Goal: Obtain resource: Download file/media

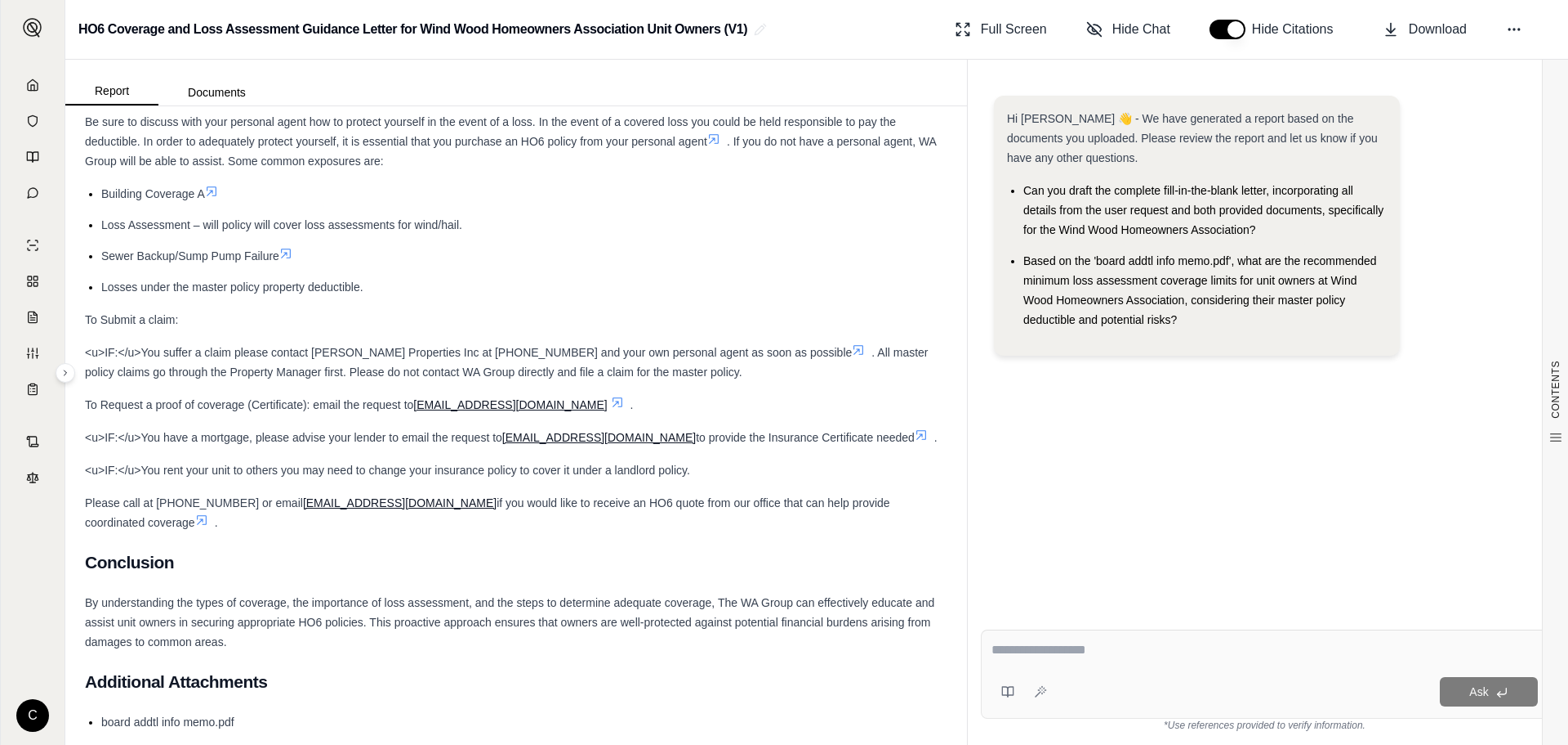
scroll to position [3981, 0]
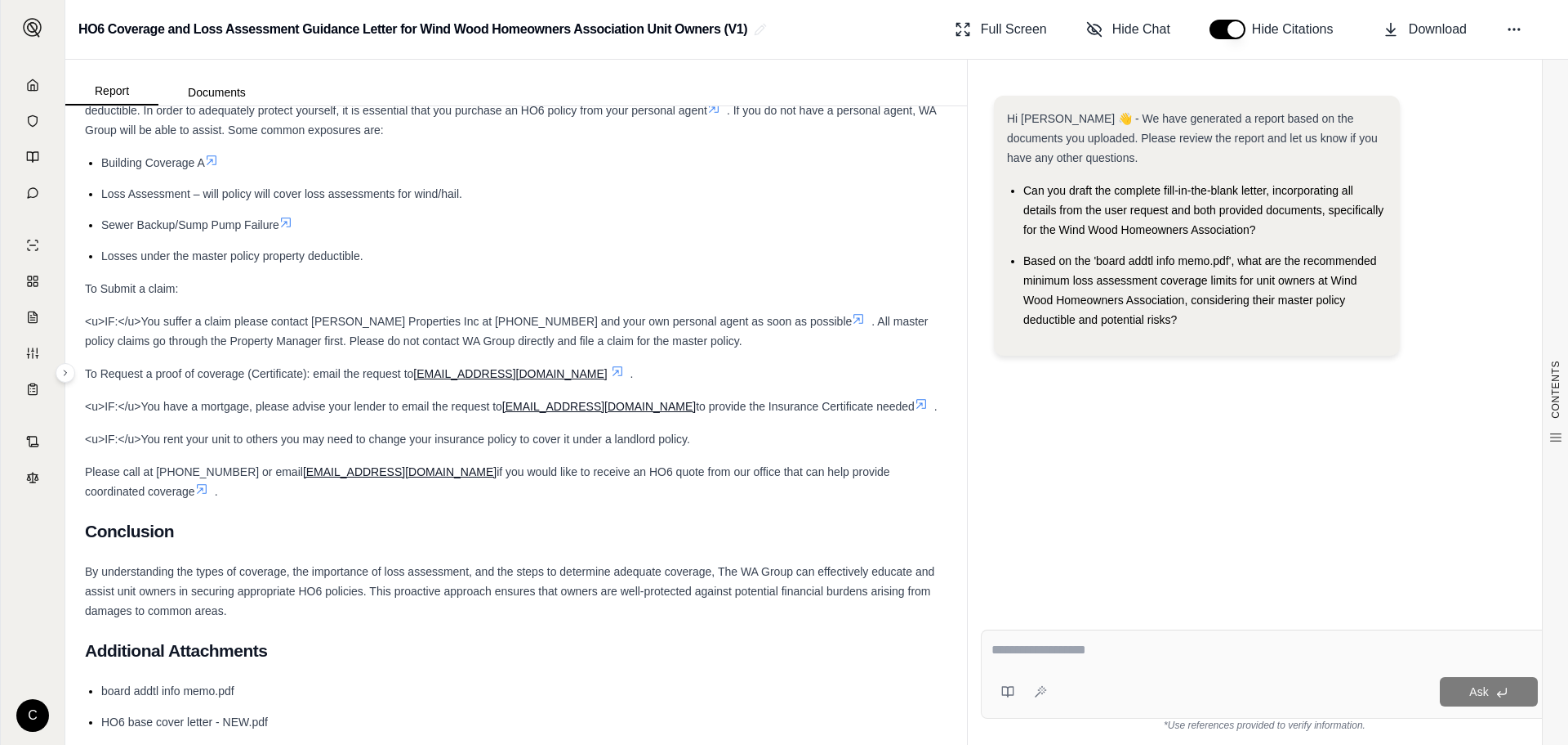
click at [778, 687] on ul "board addtl info memo.pdf HO6 base cover letter - NEW.pdf" at bounding box center [516, 706] width 863 height 50
click at [1419, 27] on span "Download" at bounding box center [1438, 28] width 58 height 19
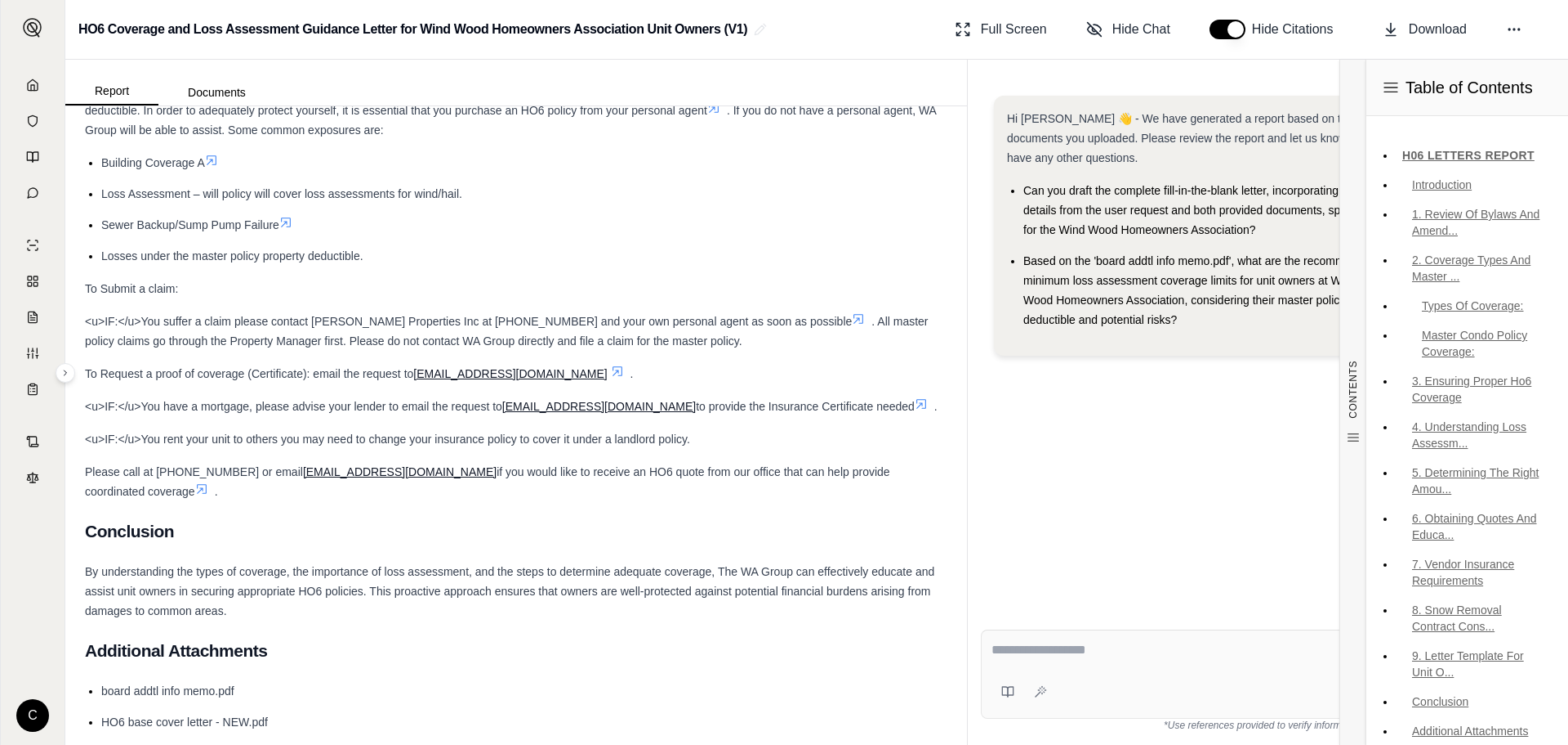
click at [1514, 12] on div "HO6 Coverage and Loss Assessment Guidance Letter for Wind Wood Homeowners Assoc…" at bounding box center [816, 29] width 1503 height 60
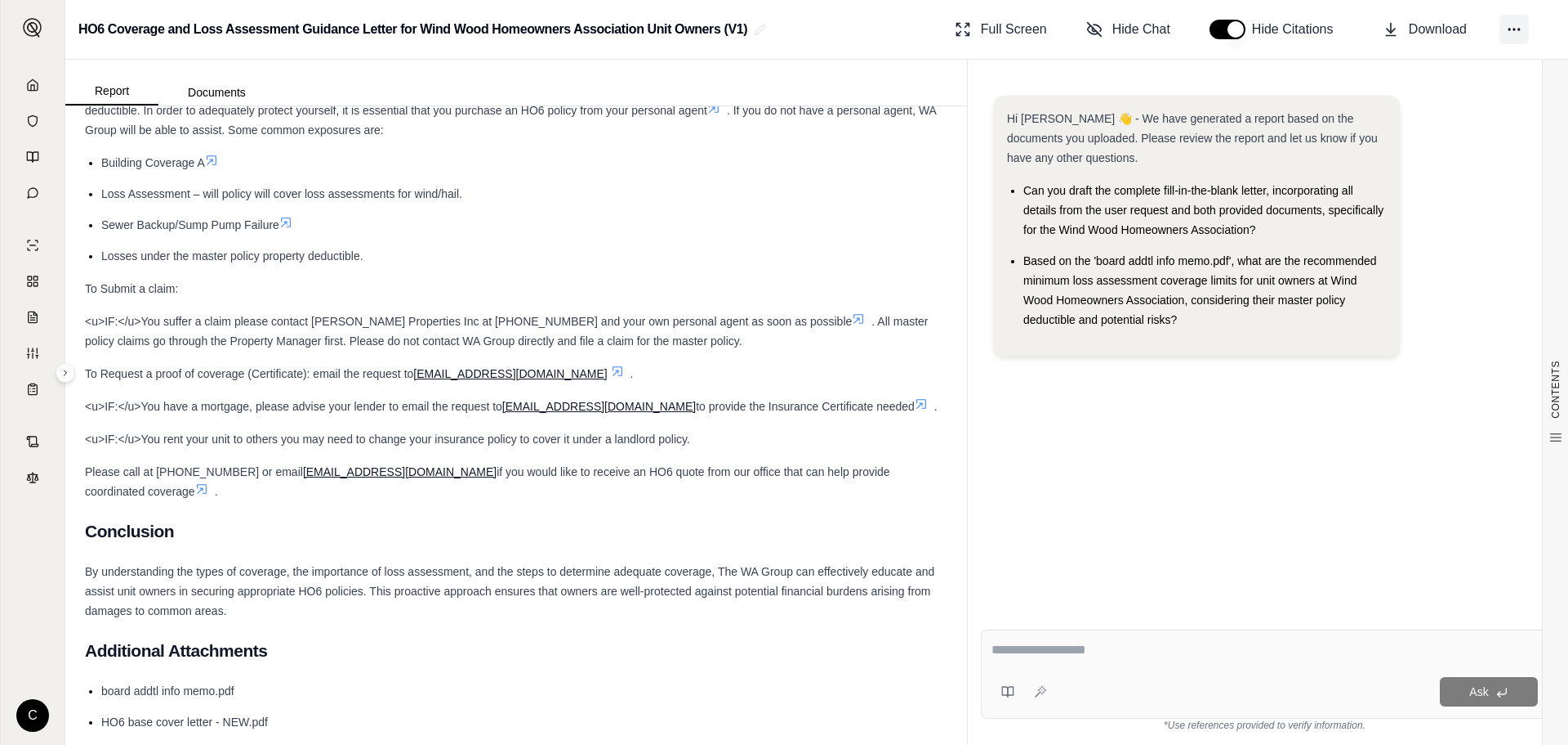
click at [1514, 21] on icon at bounding box center [1515, 29] width 17 height 17
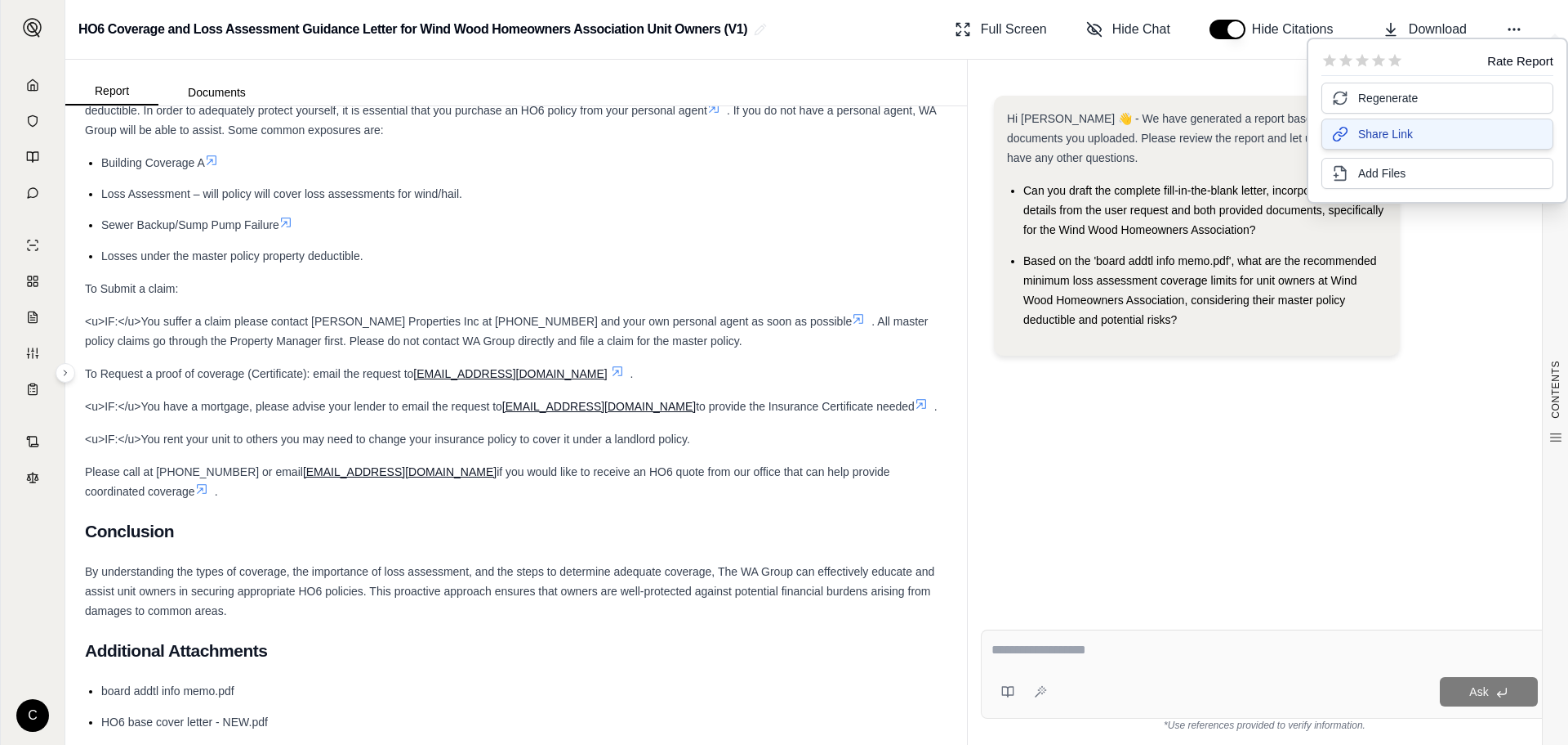
click at [1444, 130] on button "Share Link" at bounding box center [1437, 134] width 232 height 31
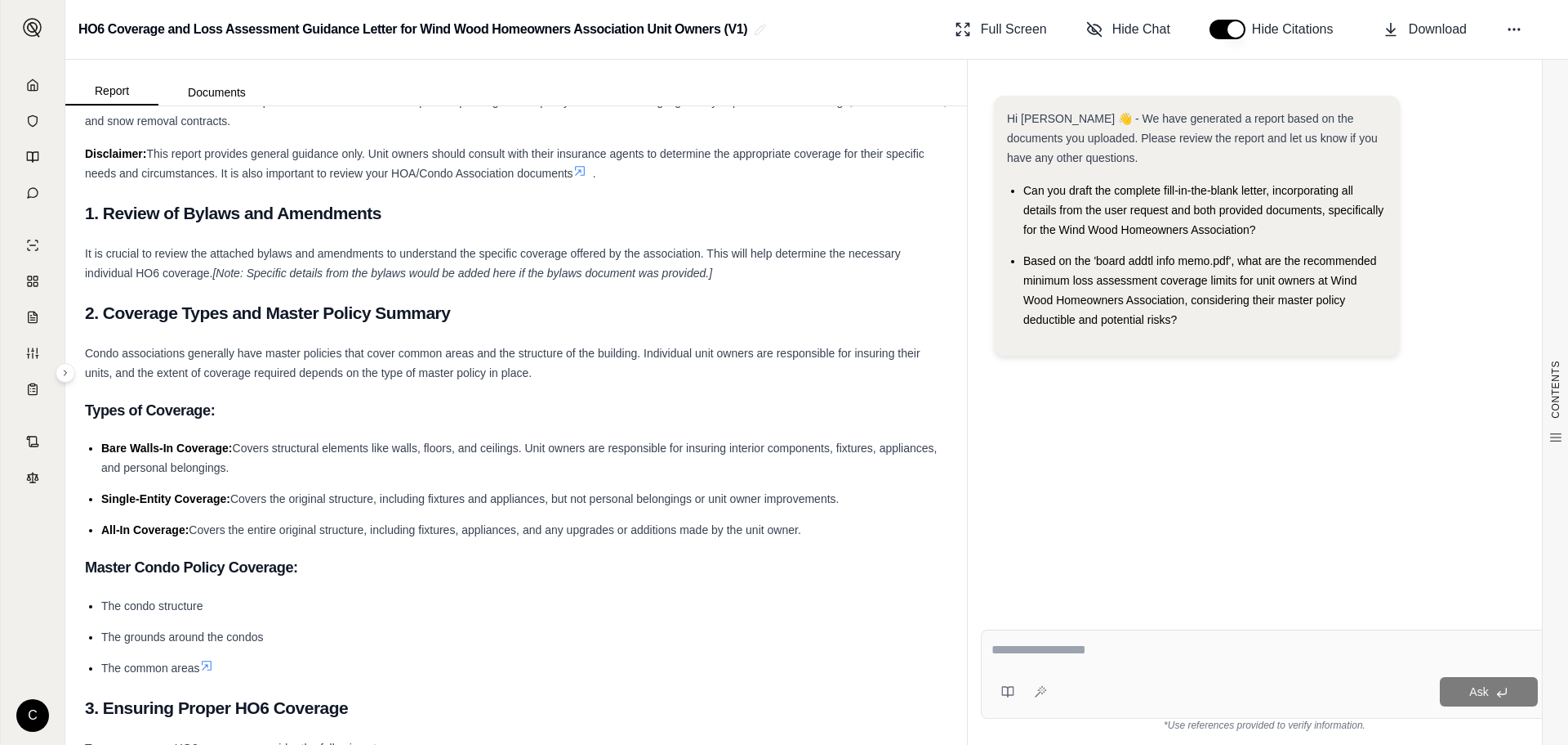
scroll to position [0, 0]
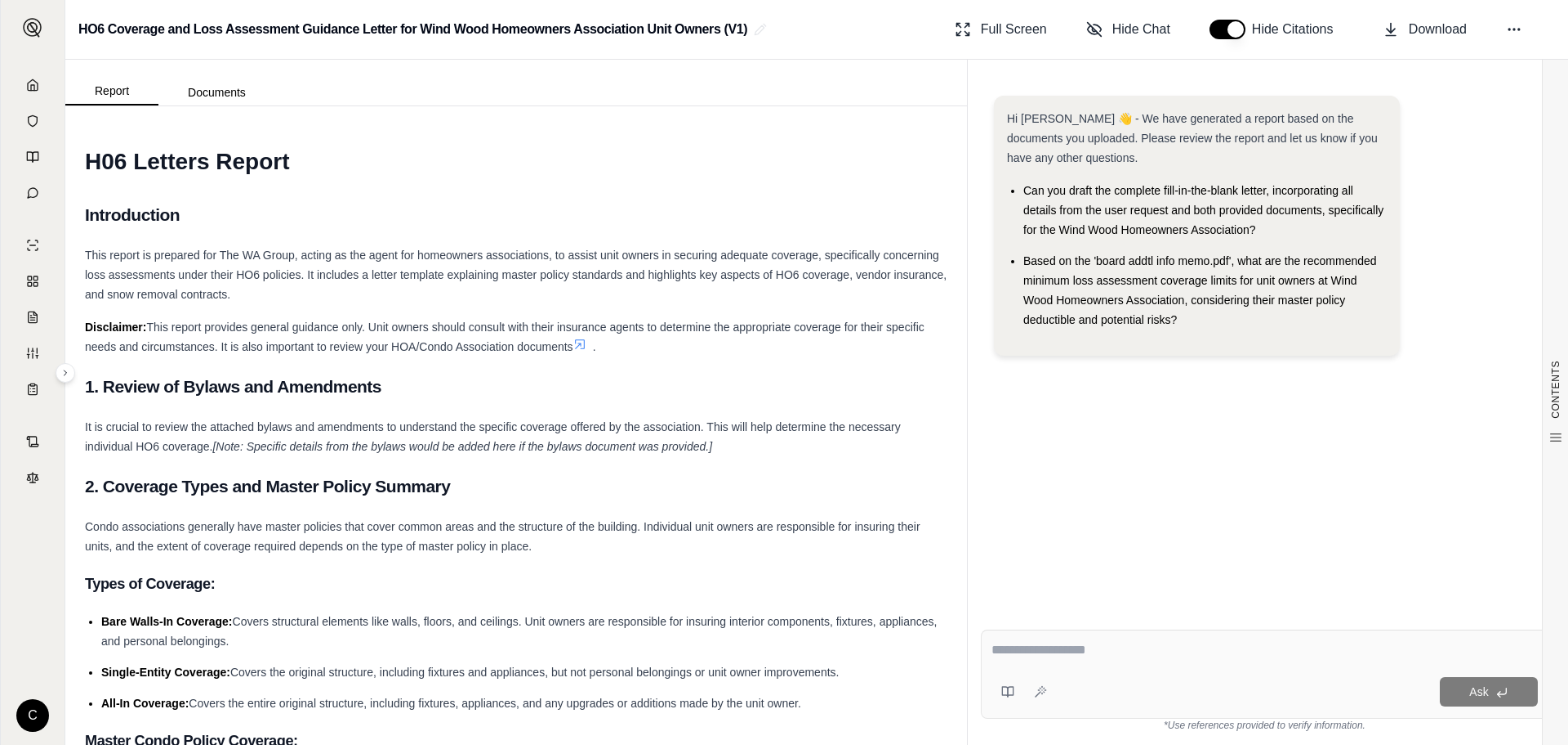
click at [575, 206] on h2 "Introduction" at bounding box center [516, 215] width 863 height 34
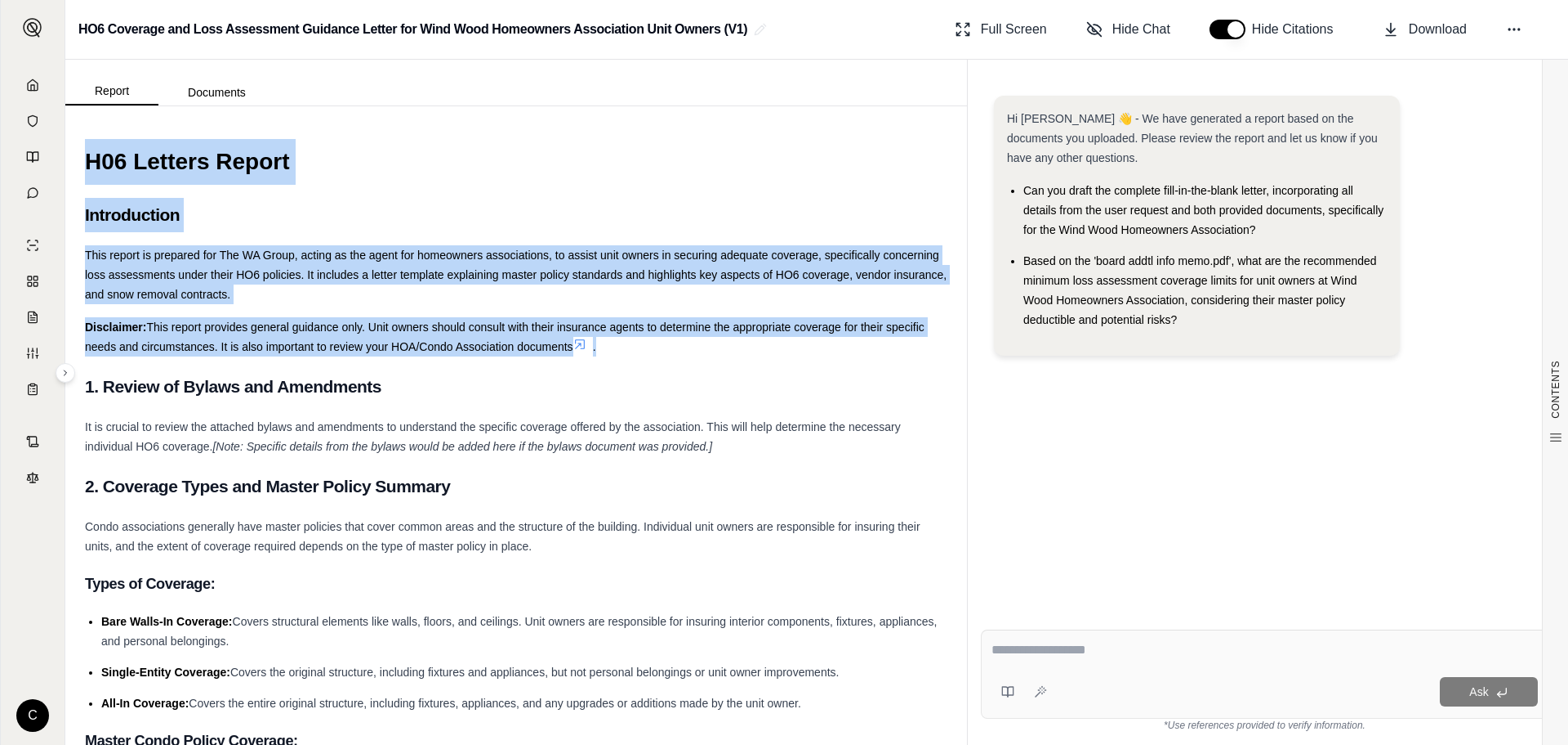
drag, startPoint x: 648, startPoint y: 352, endPoint x: 81, endPoint y: 175, distance: 594.0
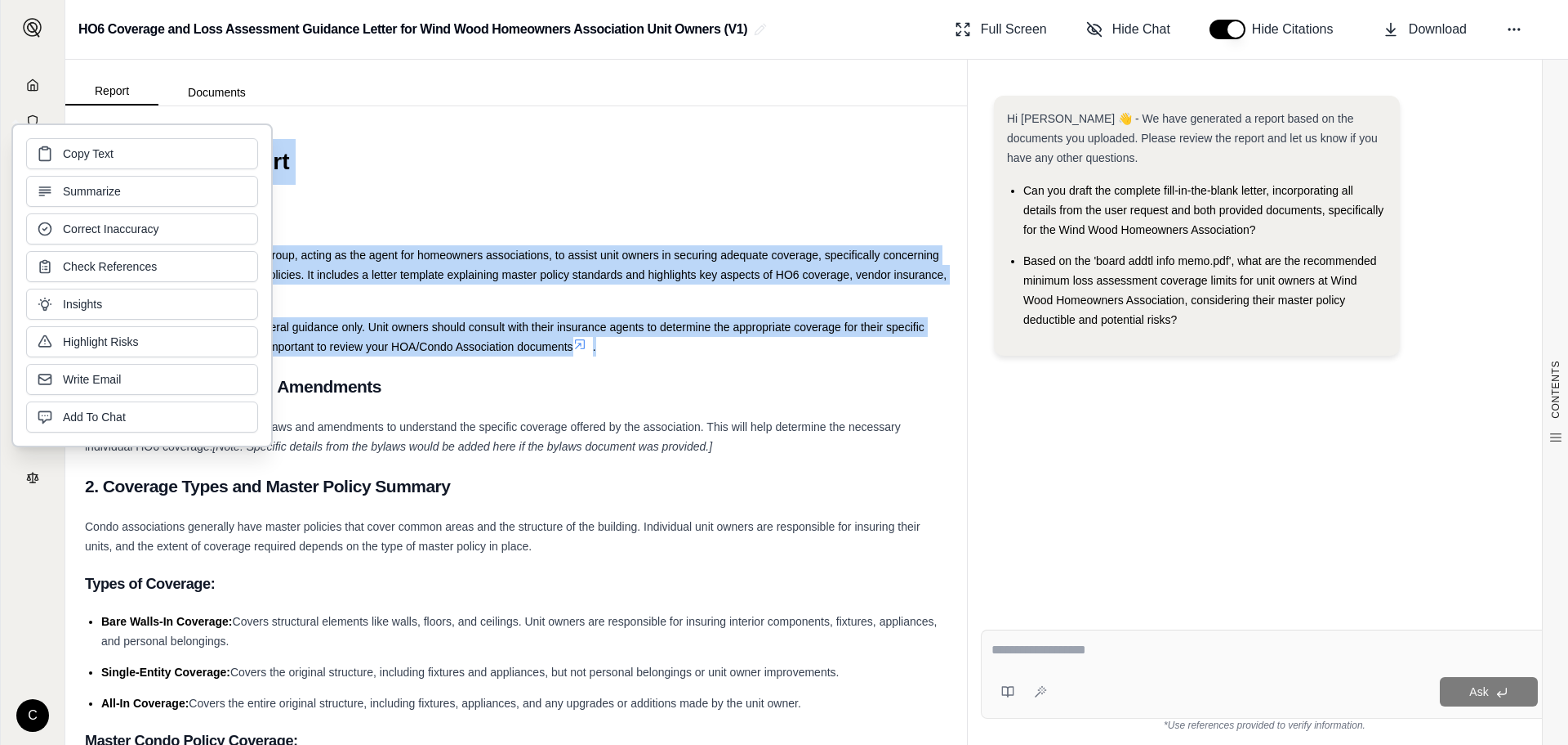
copy div "H06 Letters Report Introduction This report is prepared for The WA Group, actin…"
click at [858, 220] on h2 "Introduction" at bounding box center [516, 215] width 863 height 34
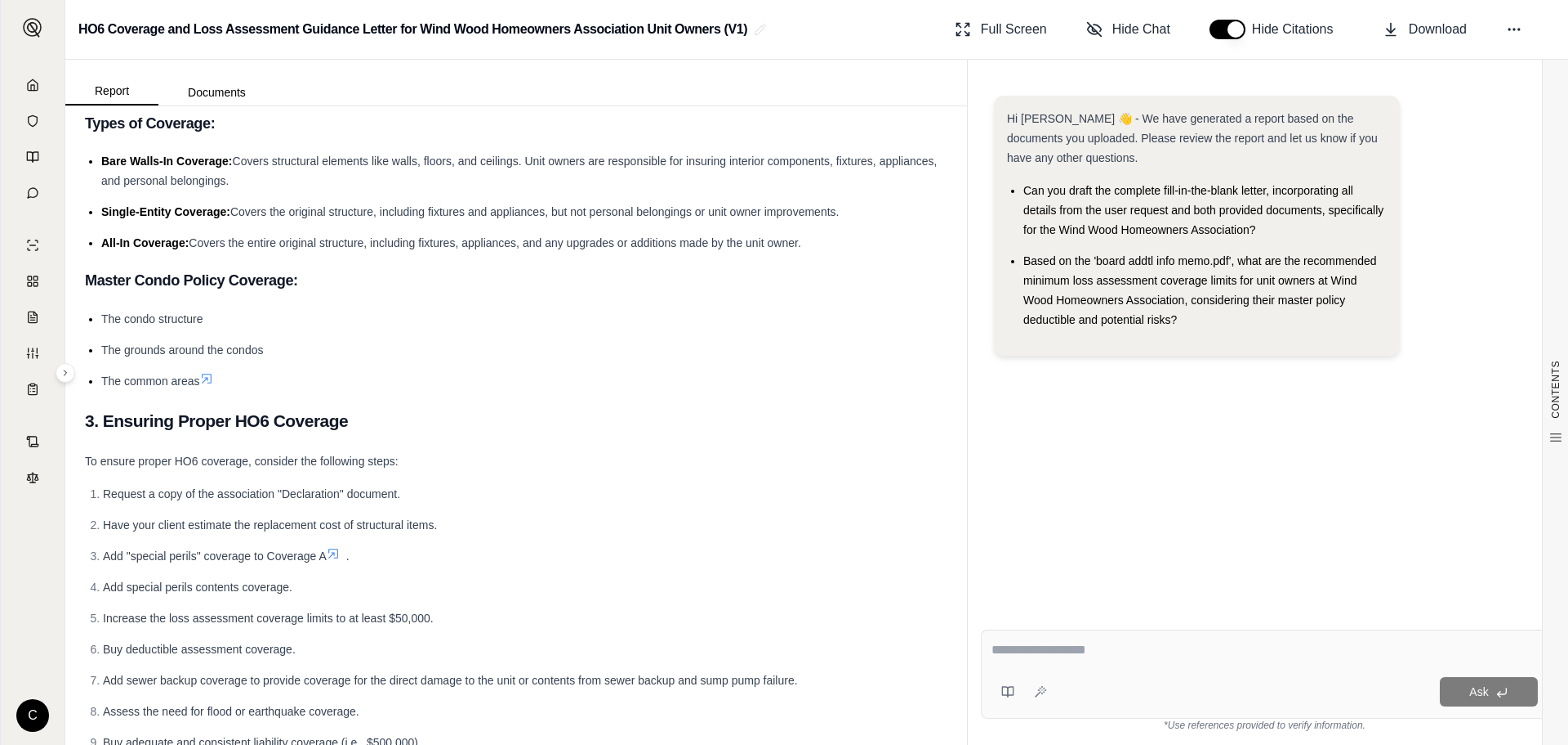
scroll to position [573, 0]
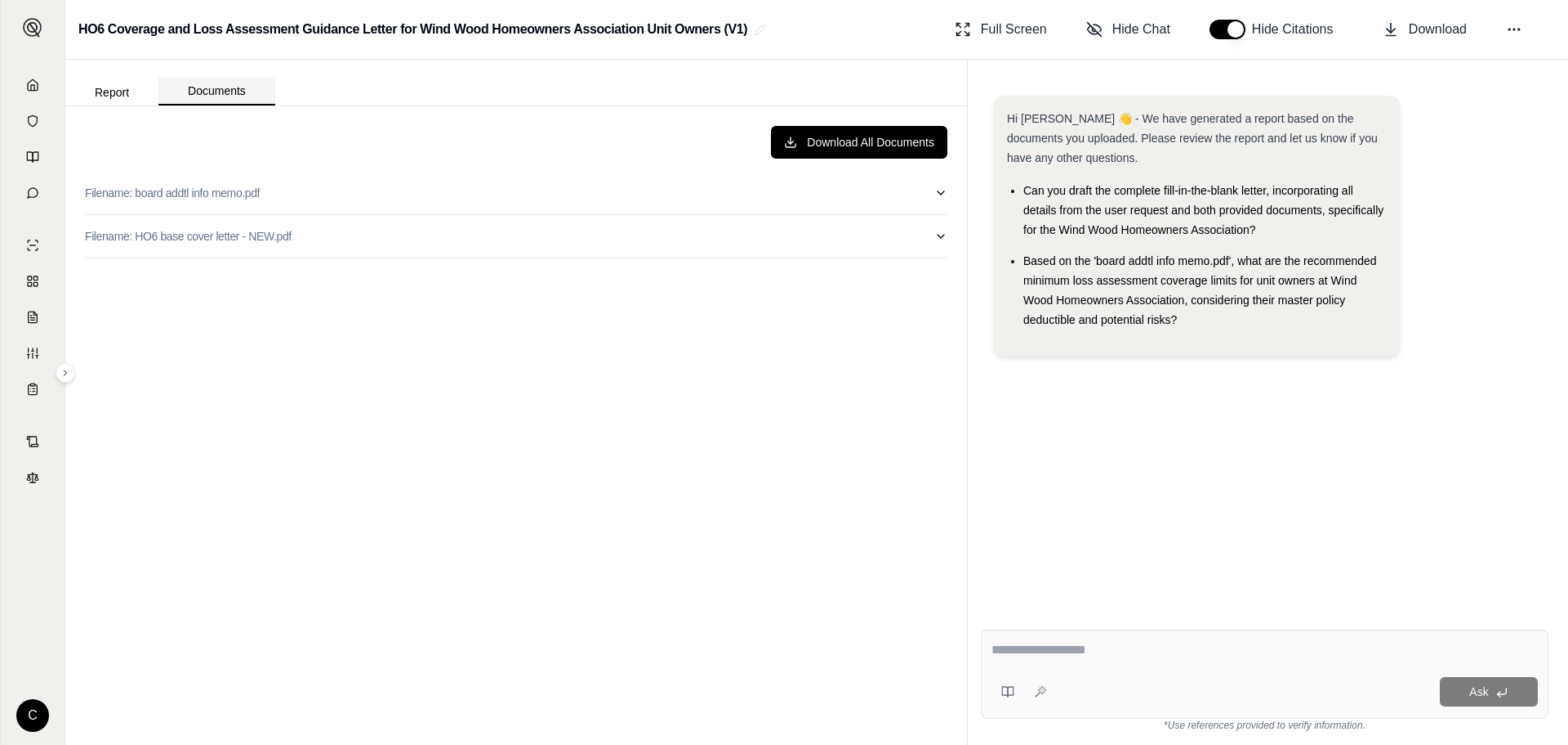
click at [246, 86] on button "Documents" at bounding box center [216, 92] width 116 height 28
click at [90, 87] on button "Report" at bounding box center [112, 92] width 94 height 27
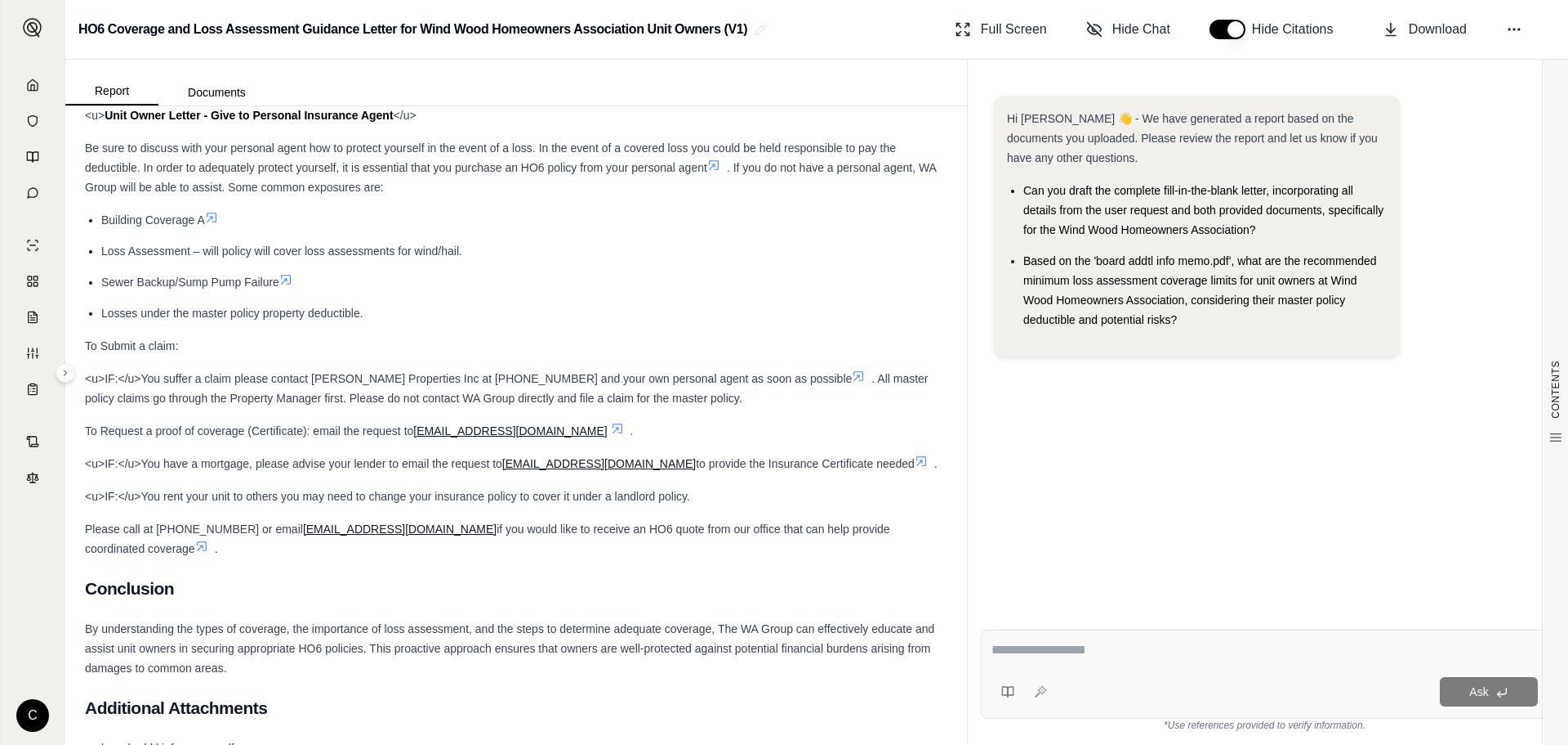
scroll to position [3981, 0]
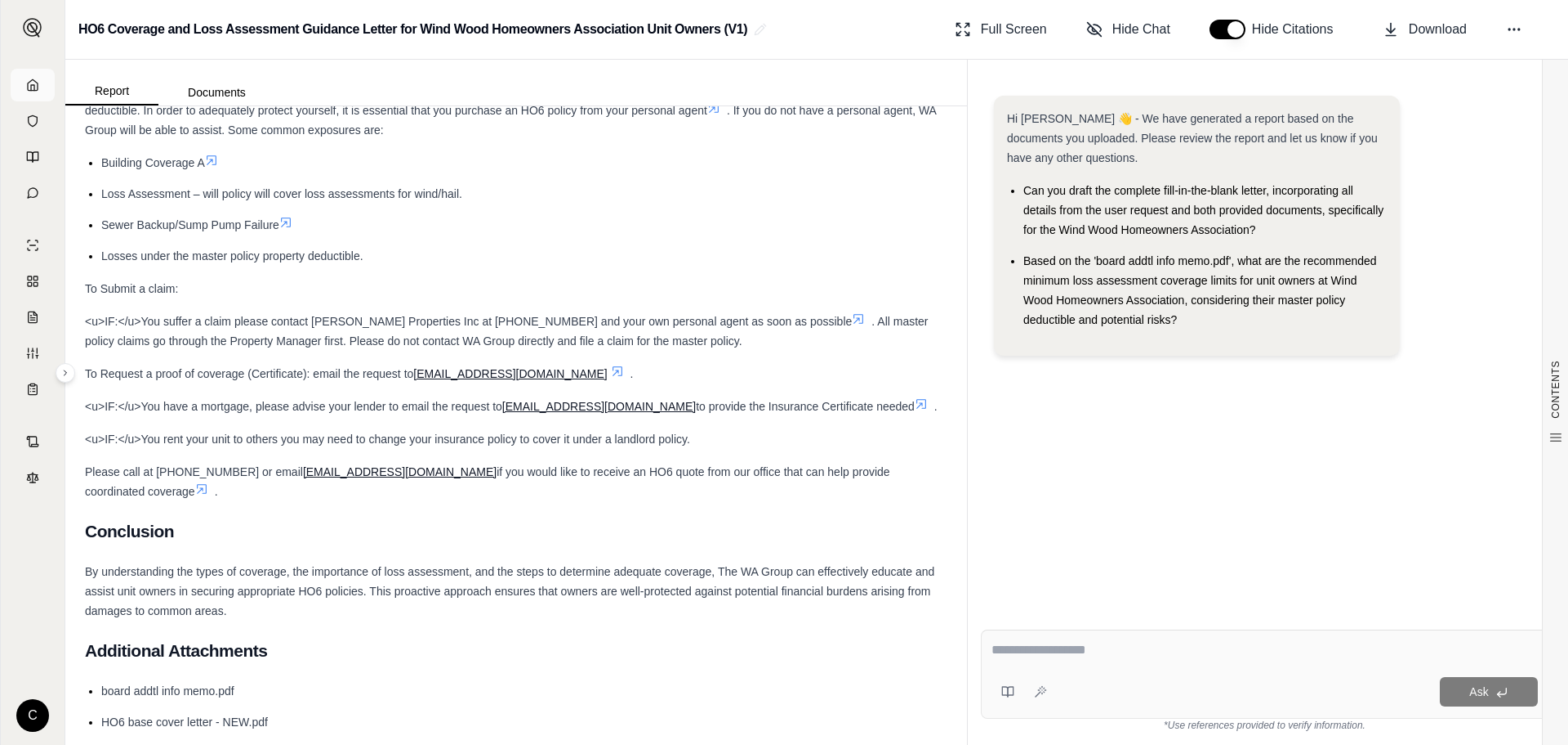
click at [39, 86] on icon at bounding box center [33, 85] width 13 height 13
